Goal: Communication & Community: Ask a question

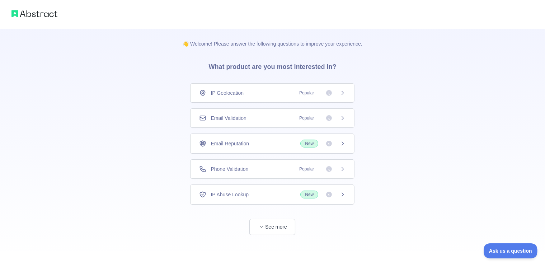
click at [272, 121] on div "Email Validation Popular" at bounding box center [272, 118] width 146 height 7
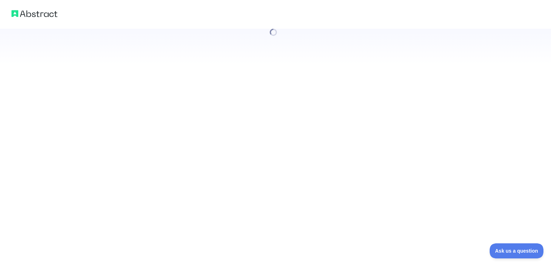
click at [343, 114] on div at bounding box center [275, 131] width 551 height 262
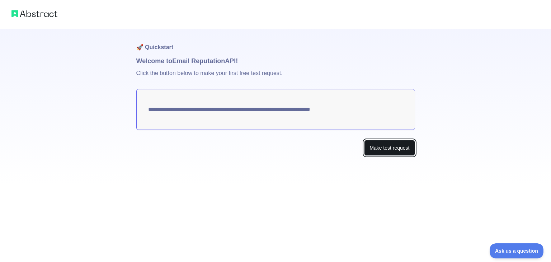
click at [394, 147] on button "Make test request" at bounding box center [389, 148] width 51 height 16
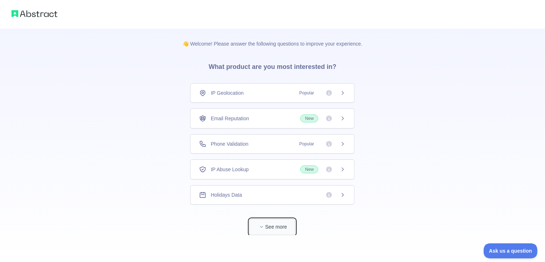
click at [267, 223] on button "See more" at bounding box center [272, 227] width 46 height 16
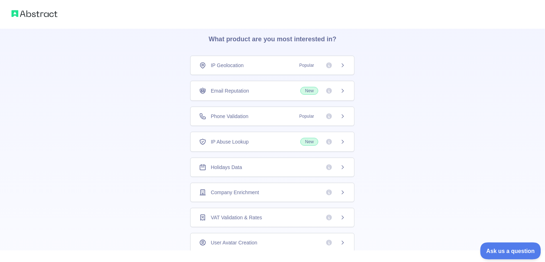
click at [492, 251] on span "Ask us a question" at bounding box center [507, 249] width 54 height 5
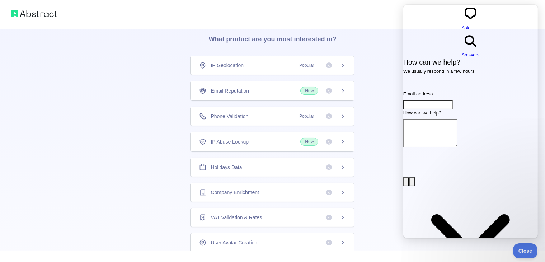
click at [431, 119] on textarea "How can we help?" at bounding box center [430, 133] width 54 height 28
click at [435, 100] on input "Email address" at bounding box center [428, 104] width 50 height 9
type input "**********"
click at [442, 119] on textarea "How can we help?" at bounding box center [430, 133] width 54 height 28
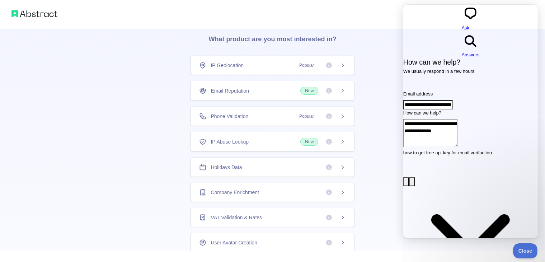
type textarea "**********"
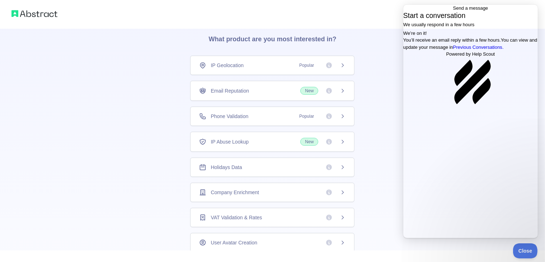
click at [453, 11] on span "Go back" at bounding box center [453, 7] width 0 height 5
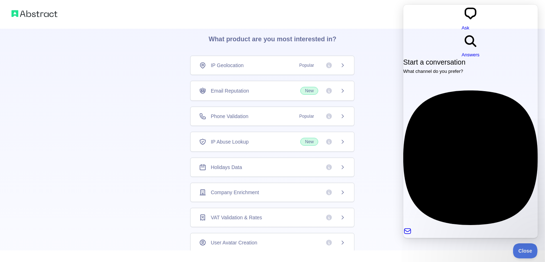
click at [369, 165] on div "👋 Welcome! Please answer the following questions to improve your experience. Wh…" at bounding box center [272, 200] width 203 height 399
click at [517, 247] on span "Close" at bounding box center [524, 249] width 24 height 5
